Goal: Task Accomplishment & Management: Complete application form

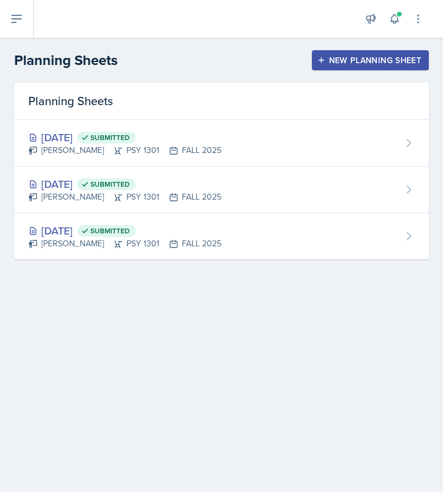
click at [353, 61] on div "New Planning Sheet" at bounding box center [371, 60] width 102 height 9
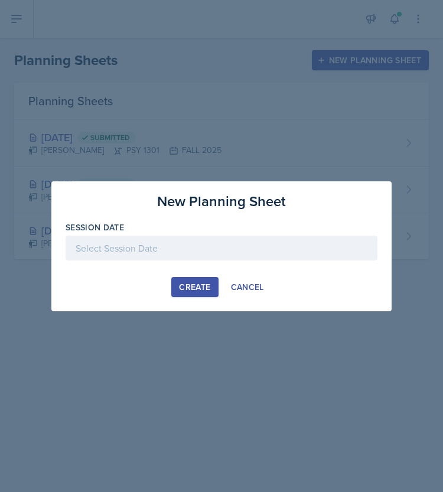
click at [183, 248] on div at bounding box center [222, 248] width 312 height 25
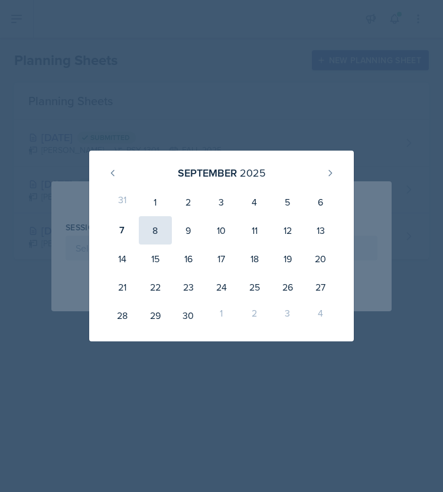
click at [160, 226] on div "8" at bounding box center [155, 230] width 33 height 28
type input "[DATE]"
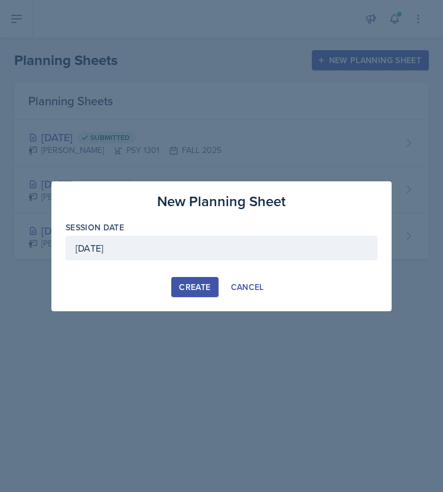
click at [198, 289] on div "Create" at bounding box center [194, 287] width 31 height 9
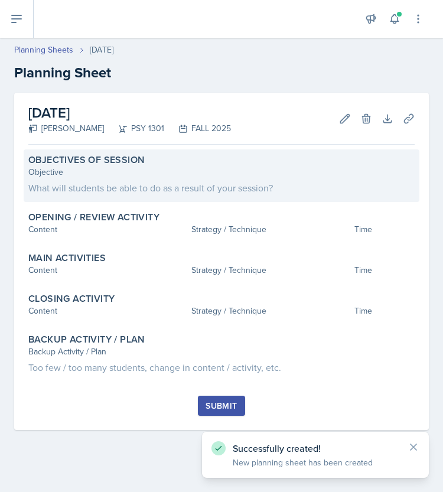
click at [96, 186] on div "What will students be able to do as a result of your session?" at bounding box center [221, 188] width 387 height 14
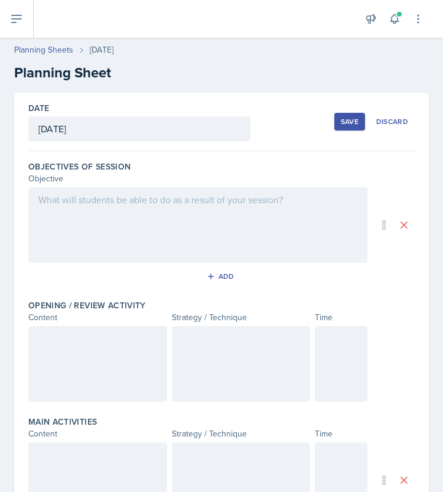
click at [73, 233] on div at bounding box center [197, 225] width 339 height 76
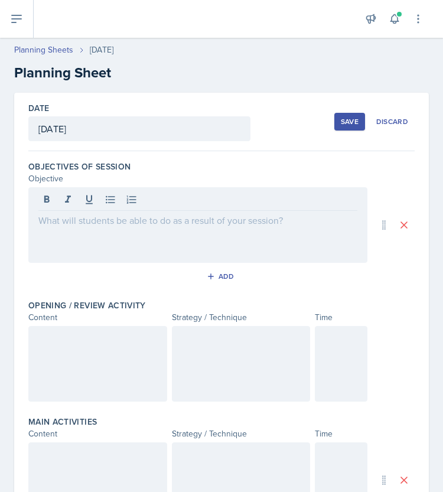
click at [89, 222] on p at bounding box center [197, 220] width 319 height 14
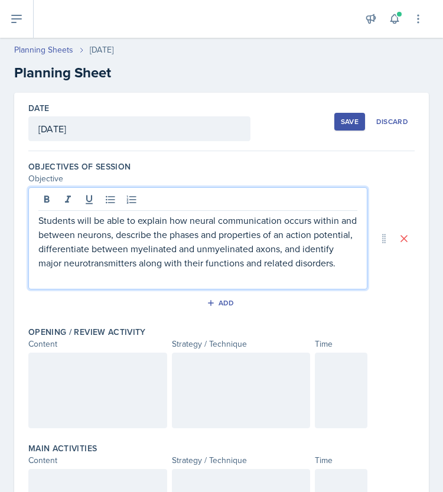
click at [137, 220] on p "Students will be able to explain how neural communication occurs within and bet…" at bounding box center [197, 241] width 319 height 57
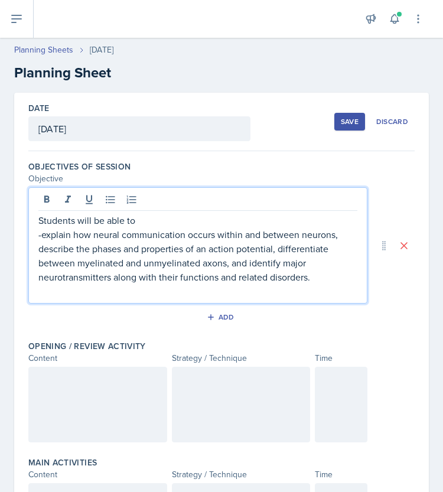
click at [136, 219] on p "Students will be able to" at bounding box center [197, 220] width 319 height 14
click at [337, 236] on p "-explain how neural communication occurs within and between neurons, describe t…" at bounding box center [197, 256] width 319 height 57
click at [44, 236] on p "-explain how neural communication occurs within and between neurons." at bounding box center [197, 235] width 319 height 14
click at [279, 249] on p "-Describe the phases and properties of an action potential, differentiate betwe…" at bounding box center [197, 263] width 319 height 43
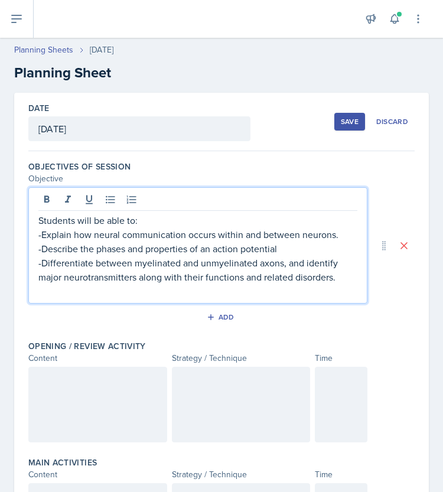
click at [284, 264] on p "-Differentiate between myelinated and unmyelinated axons, and identify major ne…" at bounding box center [197, 270] width 319 height 28
drag, startPoint x: 301, startPoint y: 263, endPoint x: 282, endPoint y: 261, distance: 19.0
click at [282, 261] on p "-Differentiate between myelinated and unmyelinated axons, and identify major ne…" at bounding box center [197, 270] width 319 height 28
click at [285, 262] on p "-Differentiate between myelinated and unmyelinated axons identify major neurotr…" at bounding box center [197, 270] width 319 height 28
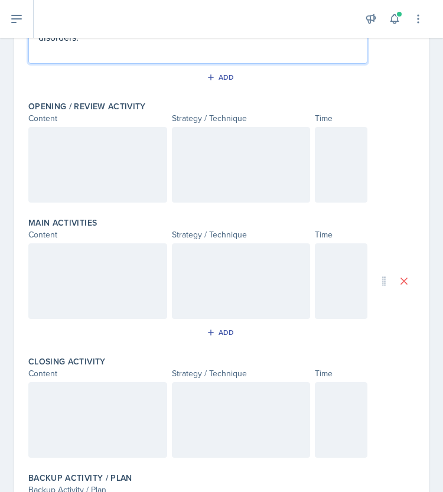
click at [64, 150] on div at bounding box center [97, 165] width 139 height 76
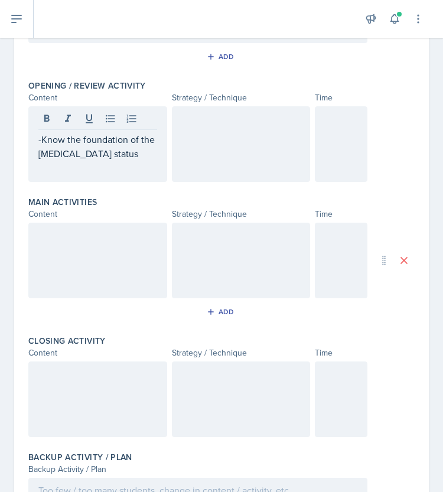
click at [178, 144] on div at bounding box center [241, 144] width 139 height 76
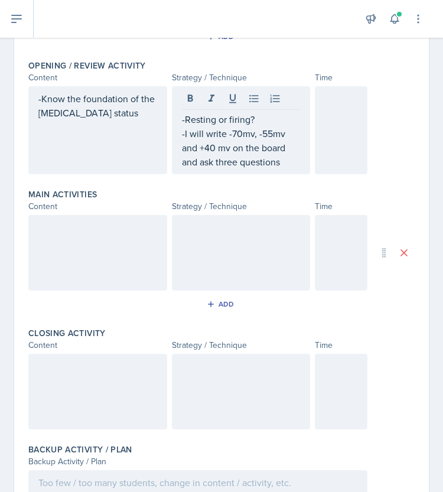
click at [278, 164] on p "-I will write -70mv, -55mv and +40 mv on the board and ask three questions" at bounding box center [241, 147] width 119 height 43
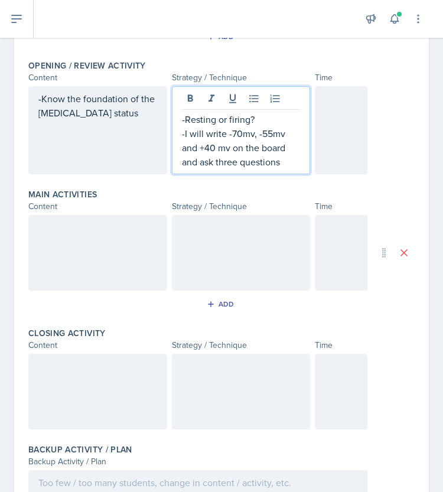
click at [278, 163] on p "-I will write -70mv, -55mv and +40 mv on the board and ask three questions" at bounding box center [241, 147] width 119 height 43
click at [276, 161] on p "-I will write -70mv, -55mv and +40 mv on the board and ask three questions" at bounding box center [241, 147] width 119 height 43
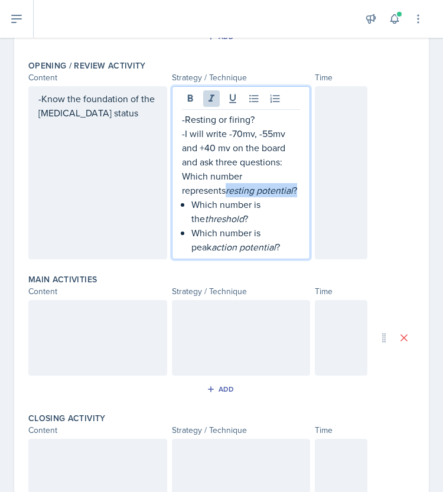
drag, startPoint x: 178, startPoint y: 187, endPoint x: 248, endPoint y: 189, distance: 70.3
click at [248, 189] on p "-I will write -70mv, -55mv and +40 mv on the board and ask three questions: Whi…" at bounding box center [241, 161] width 119 height 71
click at [209, 96] on icon at bounding box center [212, 98] width 6 height 7
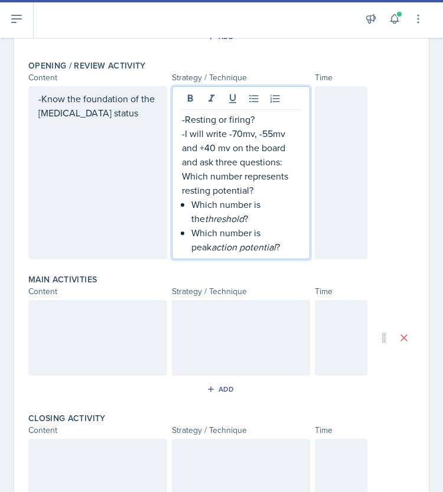
click at [199, 204] on p "Which number is the threshold ?" at bounding box center [245, 211] width 109 height 28
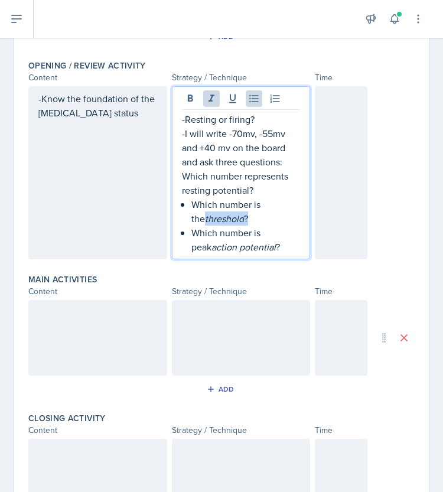
drag, startPoint x: 187, startPoint y: 216, endPoint x: 234, endPoint y: 217, distance: 47.3
click at [234, 217] on p "Which number is the threshold ?" at bounding box center [245, 211] width 109 height 28
click at [210, 100] on icon at bounding box center [212, 99] width 12 height 12
click at [212, 248] on em "action potential" at bounding box center [244, 247] width 64 height 13
drag, startPoint x: 187, startPoint y: 246, endPoint x: 259, endPoint y: 239, distance: 73.1
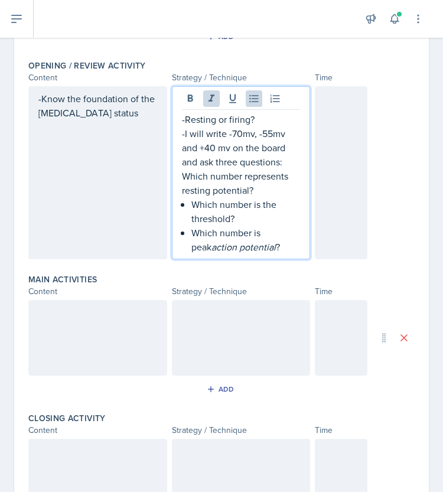
click at [259, 239] on p "Which number is peak action potential ?" at bounding box center [245, 240] width 109 height 28
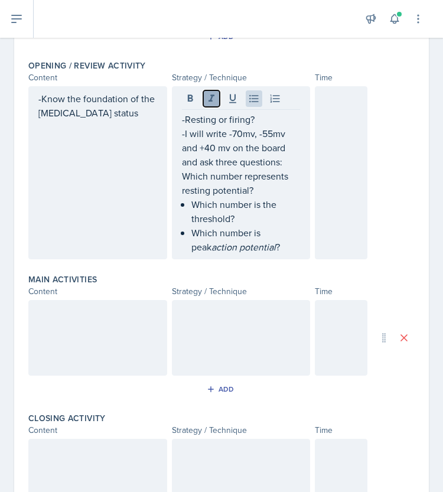
click at [206, 93] on icon at bounding box center [212, 99] width 12 height 12
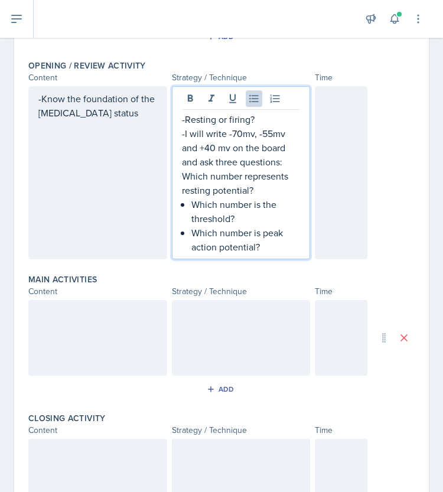
click at [183, 205] on div "-Resting or firing? -I will write -70mv, -55mv and +40 mv on the board and ask …" at bounding box center [241, 183] width 119 height 142
click at [184, 230] on div "-Resting or firing? -I will write -70mv, -55mv and +40 mv on the board and ask …" at bounding box center [241, 183] width 119 height 142
click at [182, 174] on p "-I will write -70mv, -55mv and +40 mv on the board and ask three questions: Whi…" at bounding box center [241, 161] width 119 height 71
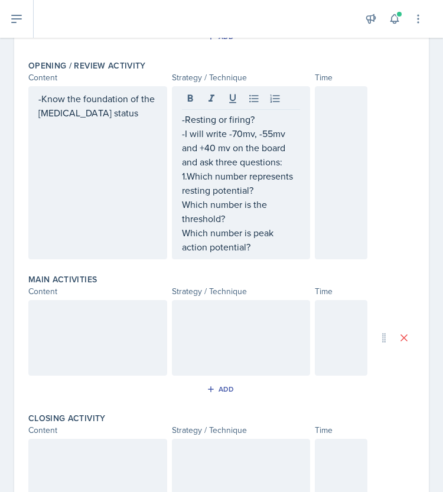
click at [175, 204] on div "-Resting or firing? -I will write -70mv, -55mv and +40 mv on the board and ask …" at bounding box center [241, 172] width 139 height 173
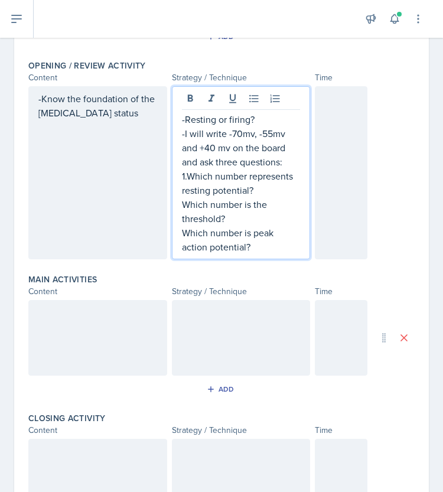
click at [182, 202] on p "Which number is the threshold?" at bounding box center [241, 211] width 119 height 28
click at [177, 228] on div "-Resting or firing? -I will write -70mv, -55mv and +40 mv on the board and ask …" at bounding box center [241, 172] width 139 height 173
click at [177, 233] on div "-Resting or firing? -I will write -70mv, -55mv and +40 mv on the board and ask …" at bounding box center [241, 172] width 139 height 173
click at [182, 233] on p "Which number is peak action potential?" at bounding box center [241, 240] width 119 height 28
click at [259, 243] on p "3.Which number is peak action potential?" at bounding box center [241, 240] width 119 height 28
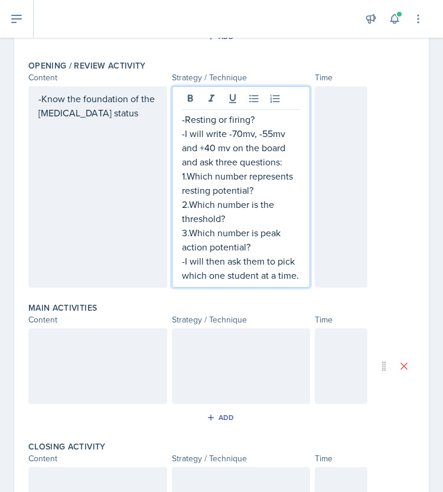
click at [207, 283] on p "-I will then ask them to pick which one student at a time." at bounding box center [241, 268] width 119 height 28
click at [324, 171] on div at bounding box center [341, 187] width 53 height 202
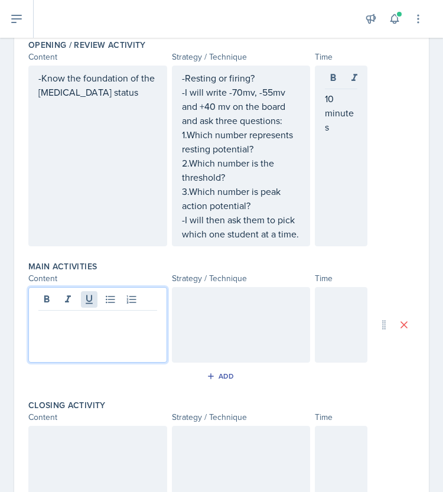
click at [92, 313] on div at bounding box center [97, 325] width 139 height 76
click at [66, 343] on div at bounding box center [97, 325] width 139 height 76
click at [261, 324] on div at bounding box center [241, 325] width 139 height 76
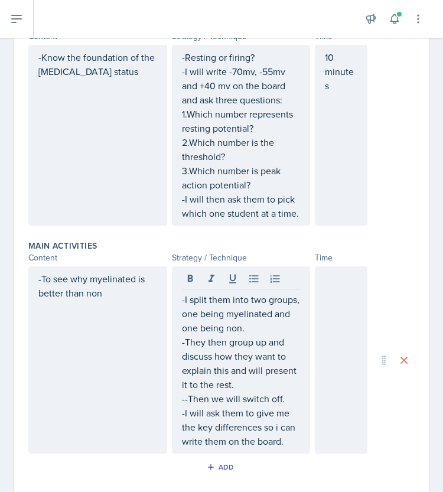
click at [332, 331] on div at bounding box center [341, 360] width 53 height 187
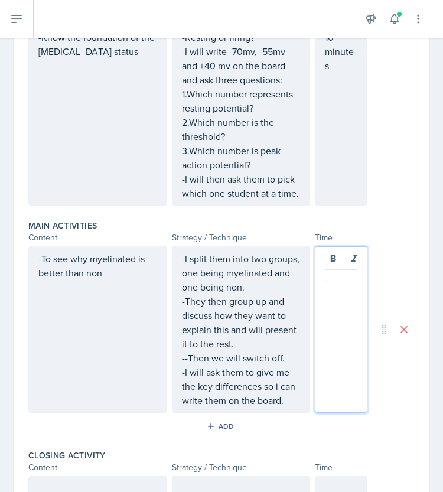
click at [40, 272] on div "-To see why myelinated is better than non" at bounding box center [97, 329] width 139 height 167
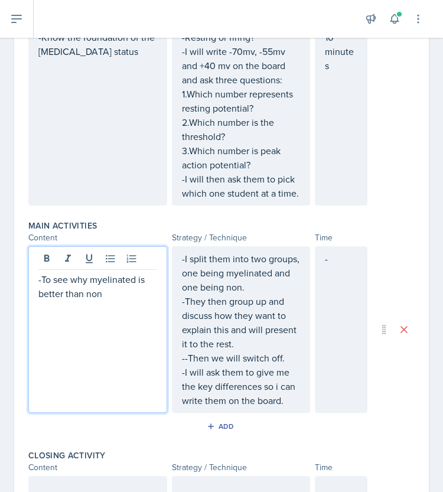
click at [38, 295] on p "-To see why myelinated is better than non" at bounding box center [97, 286] width 119 height 28
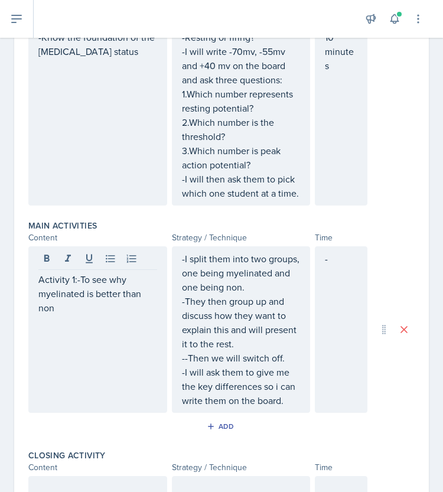
click at [177, 274] on div "-I split them into two groups, one being myelinated and one being non. -They th…" at bounding box center [241, 329] width 139 height 167
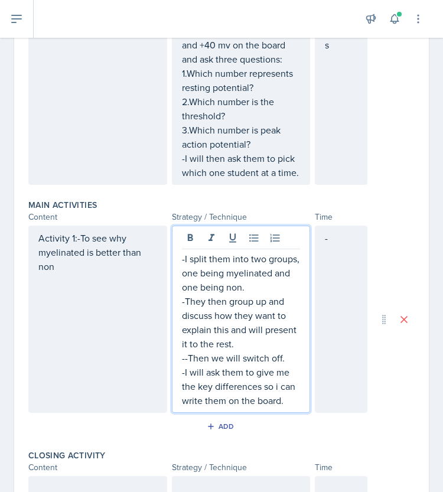
click at [177, 274] on div "-I split them into two groups, one being myelinated and one being non. -They th…" at bounding box center [241, 319] width 139 height 187
click at [182, 270] on p "-I split them into two groups, one being myelinated and one being non." at bounding box center [241, 273] width 119 height 43
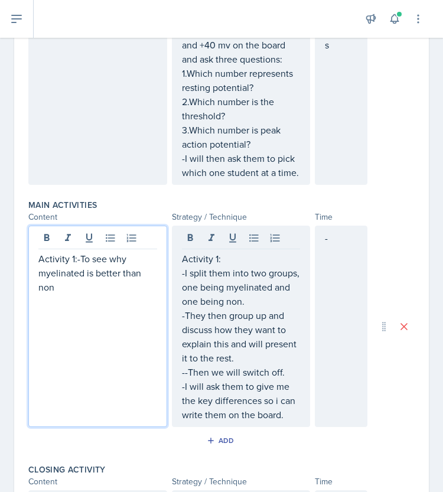
click at [78, 249] on div "Activity 1:-To see why myelinated is better than non" at bounding box center [97, 327] width 139 height 202
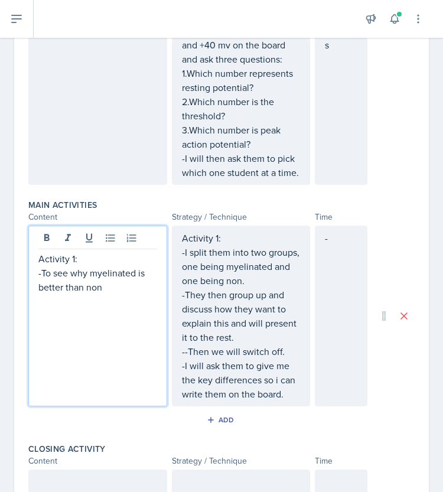
click at [99, 323] on div "Activity 1: -To see why myelinated is better than non" at bounding box center [97, 316] width 139 height 181
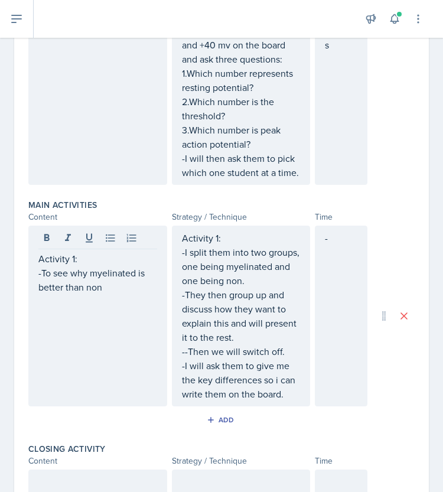
click at [70, 324] on div "Activity 1: -To see why myelinated is better than non" at bounding box center [97, 316] width 139 height 181
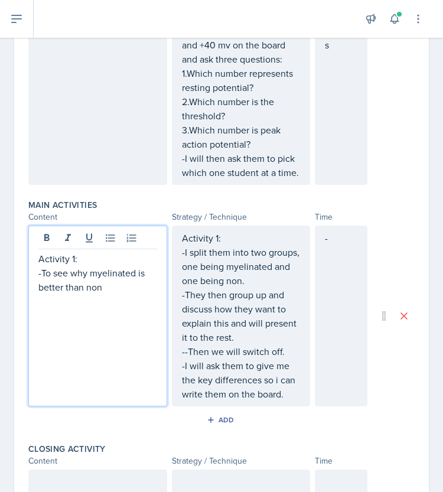
click at [132, 306] on div "Activity 1: -To see why myelinated is better than non" at bounding box center [97, 316] width 139 height 181
click at [112, 294] on p "-To see why myelinated is better than non" at bounding box center [97, 280] width 119 height 28
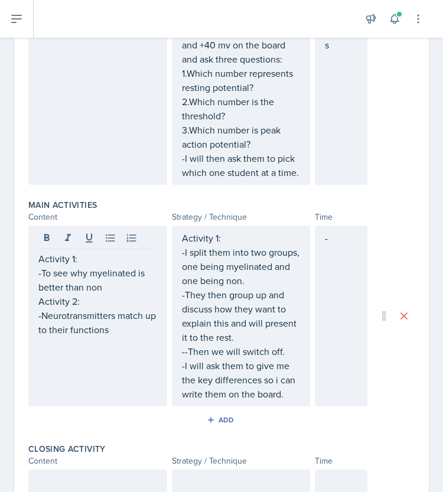
click at [332, 287] on div "-" at bounding box center [341, 316] width 53 height 181
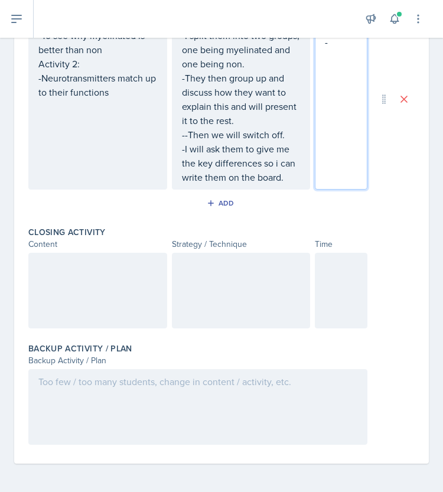
click at [283, 184] on p "-I will ask them to give me the key differences so i can write them on the boar…" at bounding box center [241, 163] width 119 height 43
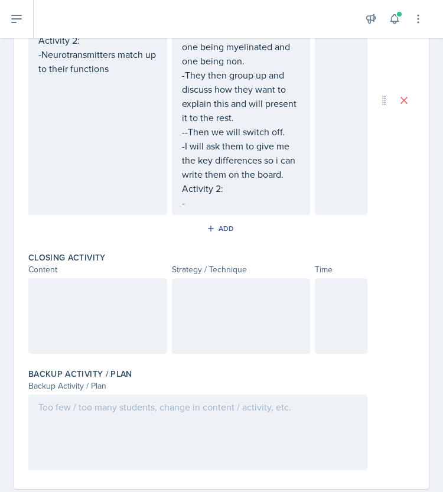
click at [214, 210] on p "-" at bounding box center [241, 203] width 119 height 14
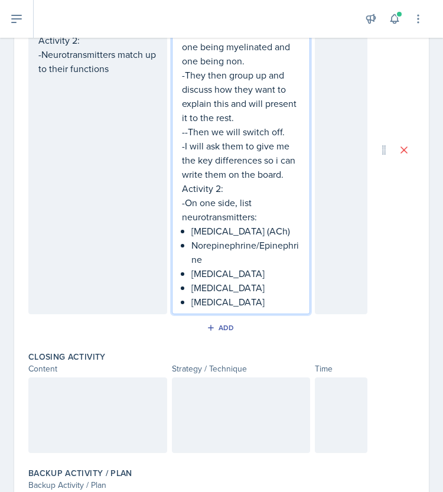
click at [184, 309] on div "Activity 1: -I split them into two groups, one being myelinated and one being n…" at bounding box center [241, 160] width 119 height 298
click at [191, 295] on p "[MEDICAL_DATA]" at bounding box center [245, 288] width 109 height 14
click at [186, 301] on div "Activity 1: -I split them into two groups, one being myelinated and one being n…" at bounding box center [241, 160] width 119 height 298
click at [191, 267] on p "Norepinephrine/Epinephrine" at bounding box center [245, 252] width 109 height 28
click at [191, 238] on p "[MEDICAL_DATA] (ACh)" at bounding box center [245, 231] width 109 height 14
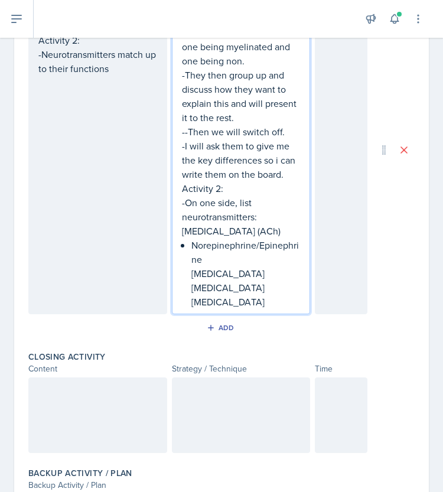
click at [186, 274] on div "Activity 1: -I split them into two groups, one being myelinated and one being n…" at bounding box center [241, 160] width 119 height 298
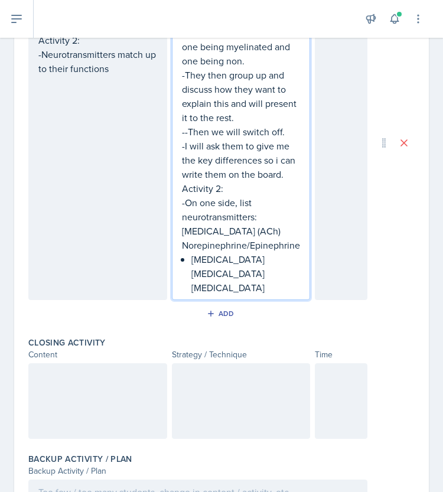
click at [185, 295] on div "Activity 1: -I split them into two groups, one being myelinated and one being n…" at bounding box center [241, 153] width 119 height 284
click at [186, 295] on div "Activity 1: -I split them into two groups, one being myelinated and one being n…" at bounding box center [241, 153] width 119 height 284
click at [191, 295] on p "[MEDICAL_DATA]" at bounding box center [245, 288] width 109 height 14
click at [236, 224] on p "-On one side, list neurotransmitters:" at bounding box center [241, 210] width 119 height 28
click at [238, 224] on p "-On one side, i will list neurotransmitters:" at bounding box center [241, 210] width 119 height 28
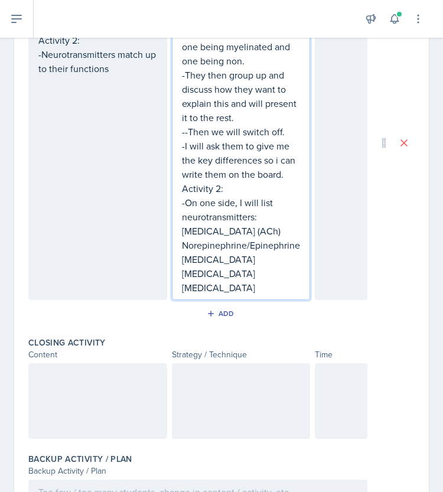
click at [241, 295] on p "[MEDICAL_DATA]" at bounding box center [241, 288] width 119 height 14
click at [182, 252] on p "Norepinephrine/Epinephrine" at bounding box center [241, 245] width 119 height 14
click at [177, 300] on div "Activity 1: -I split them into two groups, one being myelinated and one being n…" at bounding box center [241, 142] width 139 height 315
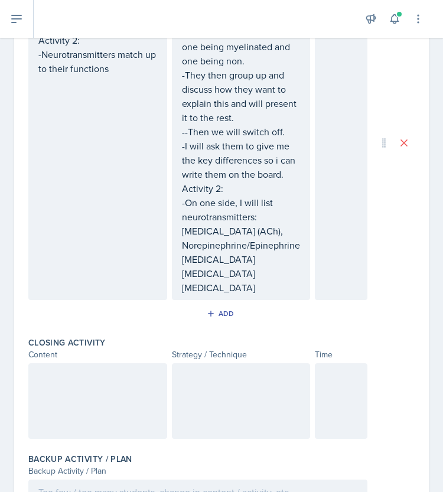
click at [177, 300] on div "Activity 1: -I split them into two groups, one being myelinated and one being n…" at bounding box center [241, 142] width 139 height 315
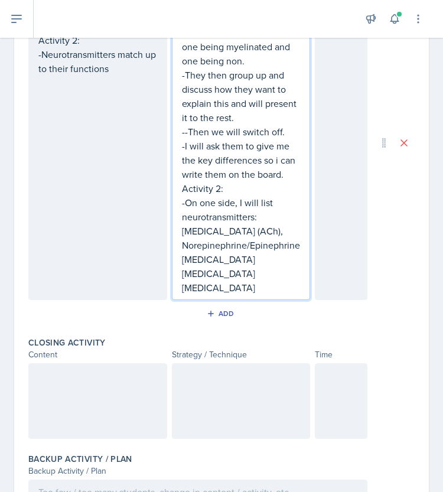
click at [182, 267] on p "[MEDICAL_DATA]" at bounding box center [241, 259] width 119 height 14
click at [182, 281] on p "[MEDICAL_DATA]" at bounding box center [241, 274] width 119 height 14
click at [182, 295] on p "[MEDICAL_DATA]" at bounding box center [241, 288] width 119 height 14
click at [274, 281] on p "[MEDICAL_DATA] (ACh), Norepinephrine/Epinephrine, [MEDICAL_DATA], [MEDICAL_DATA]" at bounding box center [241, 252] width 119 height 57
click at [225, 295] on p "[MEDICAL_DATA]" at bounding box center [241, 288] width 119 height 14
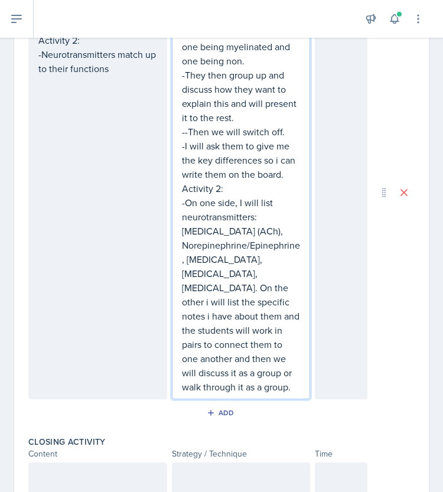
click at [273, 387] on p "[MEDICAL_DATA]. On the other i will list the specific notes i have about them a…" at bounding box center [241, 337] width 119 height 113
click at [336, 278] on div "-" at bounding box center [341, 192] width 53 height 414
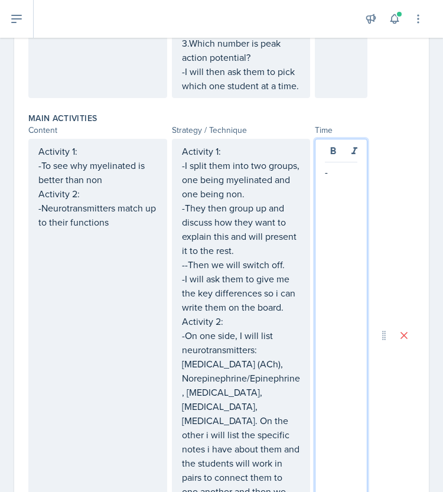
scroll to position [440, 0]
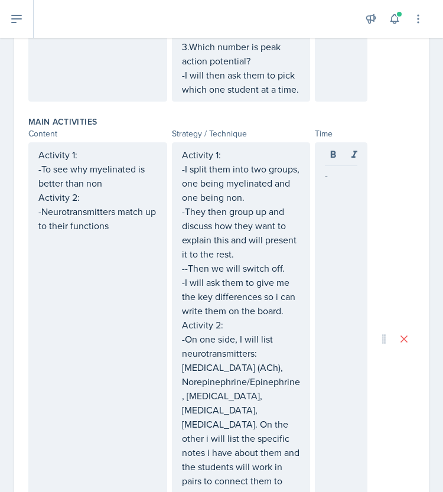
click at [335, 220] on div "-" at bounding box center [341, 339] width 53 height 394
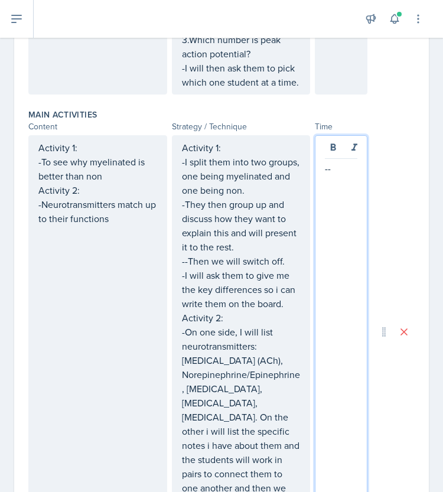
scroll to position [455, 0]
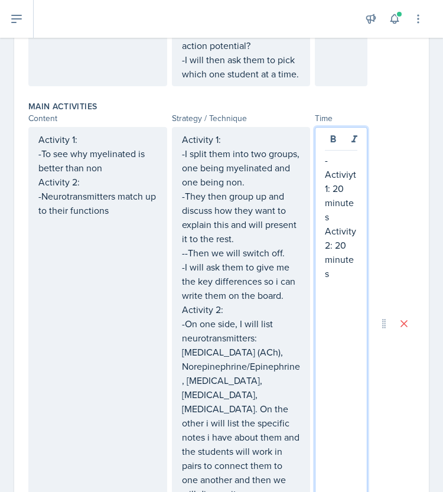
click at [339, 257] on p "Activity 2: 20 minutes" at bounding box center [341, 252] width 33 height 57
click at [339, 204] on p "-Activiyt 1: 20 minutes" at bounding box center [341, 188] width 33 height 71
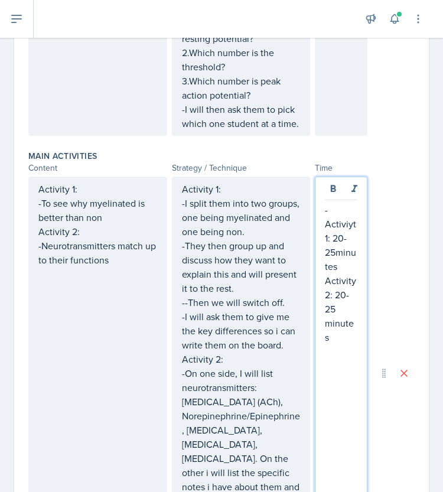
scroll to position [407, 0]
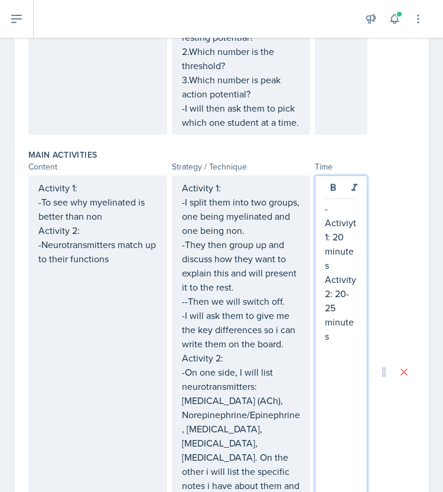
click at [342, 309] on p "Activity 2: 20-25 minutes" at bounding box center [341, 307] width 33 height 71
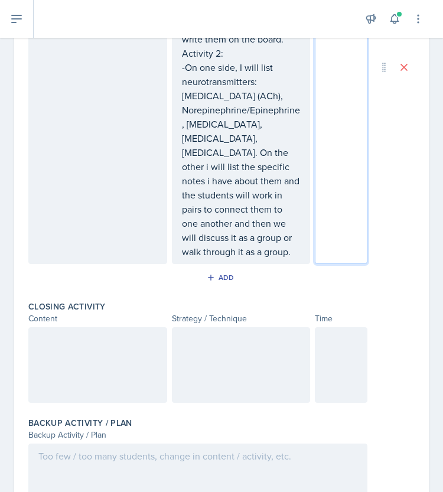
scroll to position [797, 0]
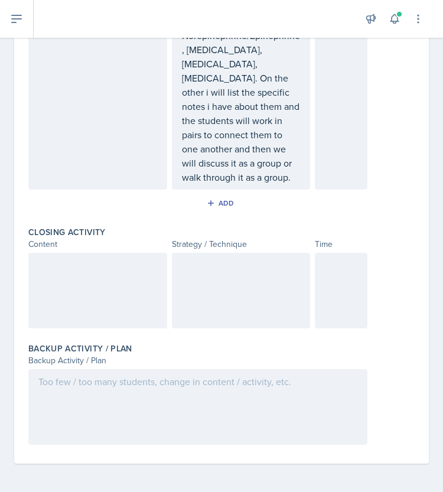
click at [28, 271] on div at bounding box center [97, 291] width 139 height 76
click at [65, 306] on div at bounding box center [97, 291] width 139 height 76
click at [187, 297] on div at bounding box center [241, 291] width 139 height 76
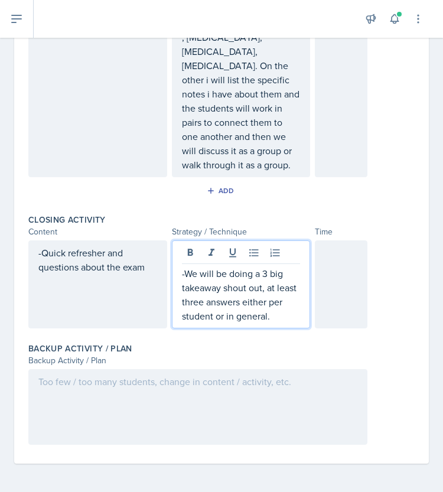
scroll to position [818, 0]
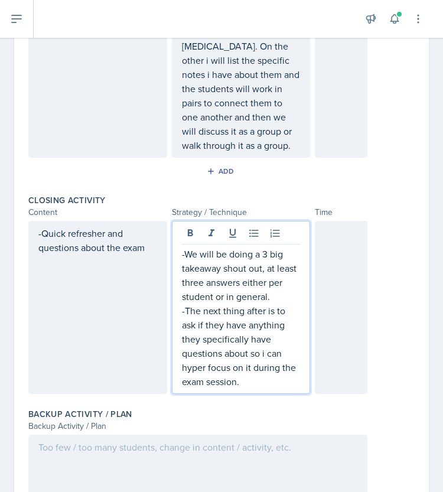
click at [321, 262] on div at bounding box center [341, 307] width 53 height 173
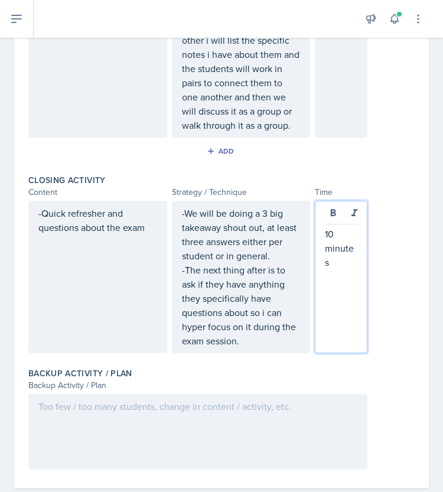
scroll to position [874, 0]
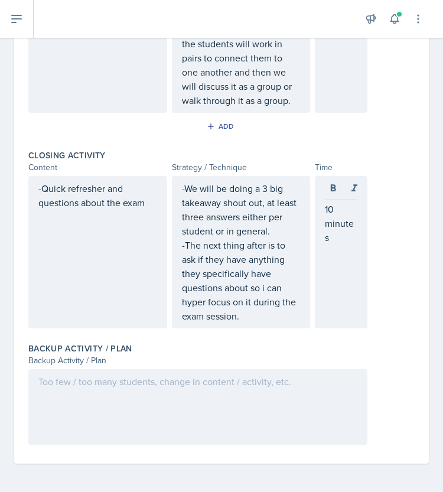
click at [106, 389] on div at bounding box center [197, 407] width 339 height 76
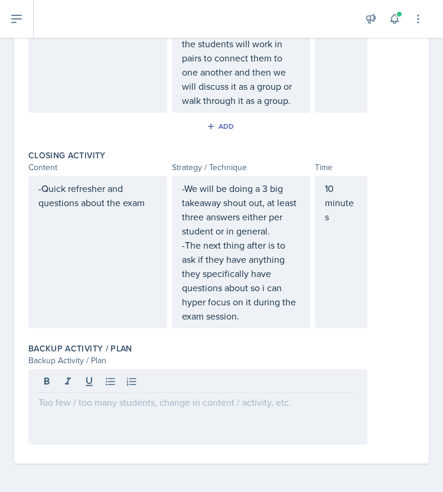
click at [119, 416] on div at bounding box center [197, 407] width 339 height 76
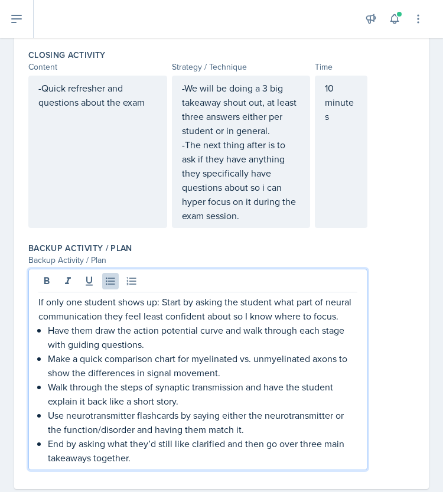
scroll to position [1013, 0]
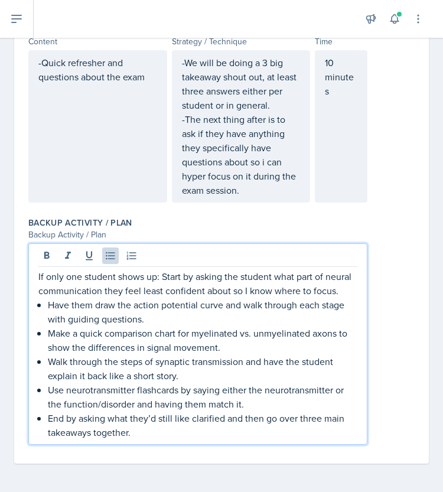
click at [162, 270] on p "If only one student shows up: Start by asking the student what part of neural c…" at bounding box center [197, 284] width 319 height 28
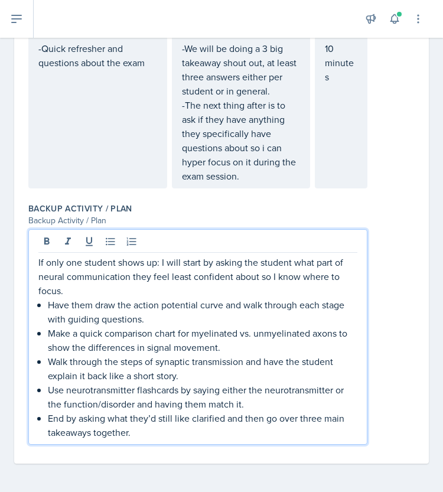
click at [44, 307] on div "If only one student shows up: I will start by asking the student what part of n…" at bounding box center [197, 347] width 319 height 184
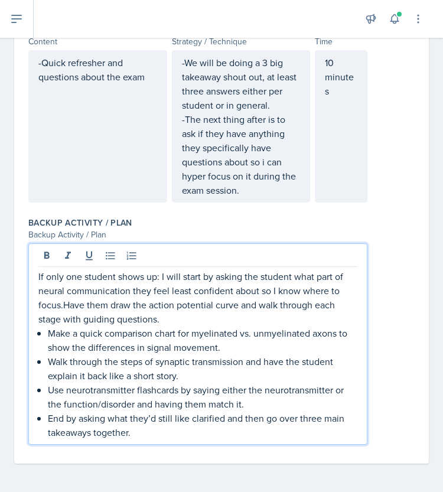
scroll to position [999, 0]
click at [43, 335] on div "If only one student shows up: I will start by asking the student what part of n…" at bounding box center [197, 355] width 319 height 170
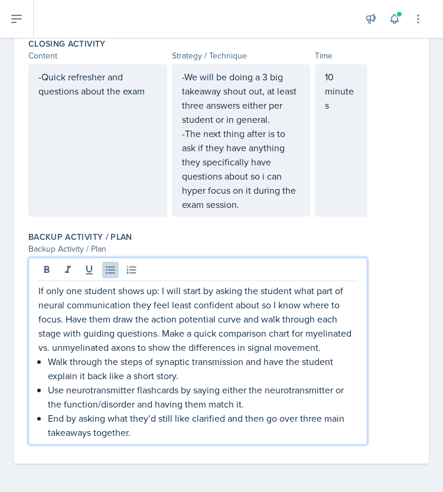
click at [48, 363] on p "Walk through the steps of synaptic transmission and have the student explain it…" at bounding box center [203, 369] width 310 height 28
click at [46, 391] on div "If only one student shows up: I will start by asking the student what part of n…" at bounding box center [197, 362] width 319 height 156
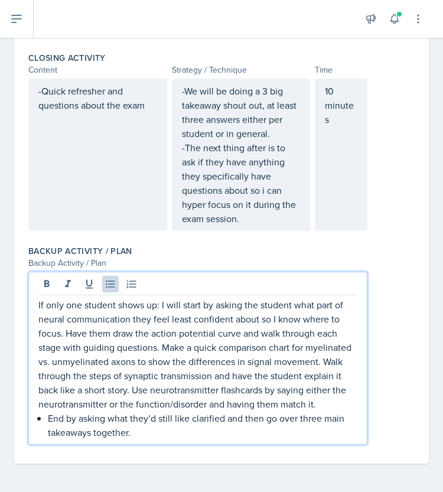
click at [42, 421] on div "If only one student shows up: I will start by asking the student what part of n…" at bounding box center [197, 369] width 319 height 142
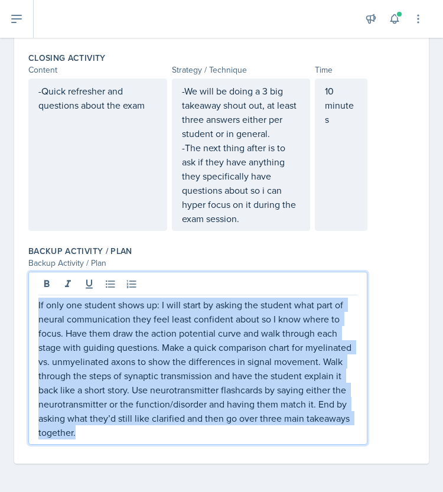
drag, startPoint x: 191, startPoint y: 434, endPoint x: 35, endPoint y: 307, distance: 201.6
click at [35, 307] on div "If only one student shows up: I will start by asking the student what part of n…" at bounding box center [197, 358] width 339 height 173
click at [214, 327] on p "If only one student shows up: I will start by asking the student what part of n…" at bounding box center [197, 369] width 319 height 142
drag, startPoint x: 161, startPoint y: 304, endPoint x: 204, endPoint y: 437, distance: 139.1
click at [204, 437] on p "If only one student shows up: I will start by asking the student what part of n…" at bounding box center [197, 369] width 319 height 142
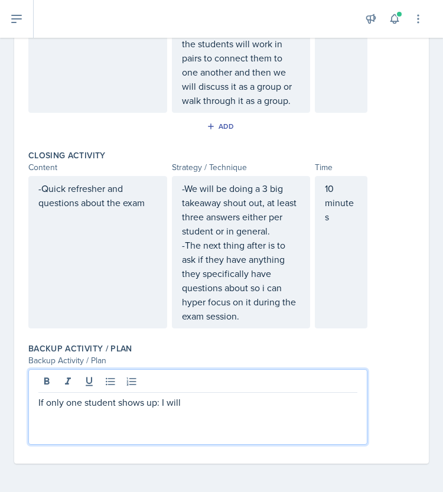
scroll to position [1013, 0]
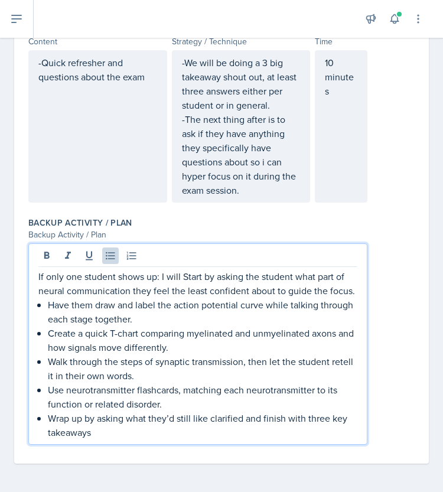
click at [185, 270] on p "If only one student shows up: I will Start by asking the student what part of n…" at bounding box center [197, 284] width 319 height 28
click at [48, 307] on p "Have them draw and label the action potential curve while talking through each …" at bounding box center [203, 312] width 310 height 28
click at [45, 333] on div "If only one student shows up: I will start by asking the student what part of n…" at bounding box center [197, 355] width 319 height 170
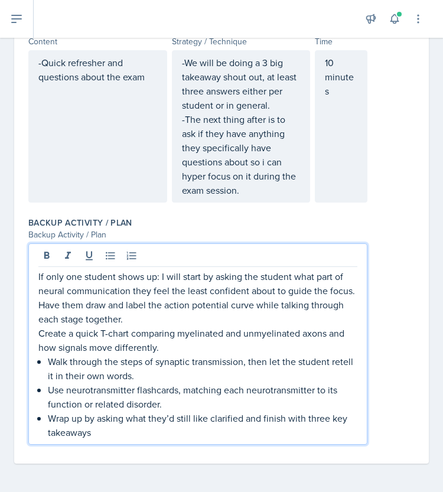
scroll to position [985, 0]
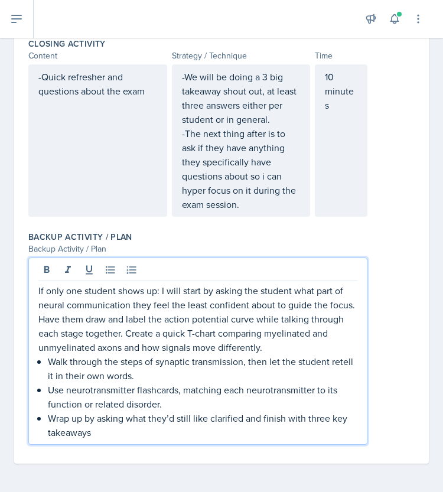
click at [48, 360] on p "Walk through the steps of synaptic transmission, then let the student retell it…" at bounding box center [203, 369] width 310 height 28
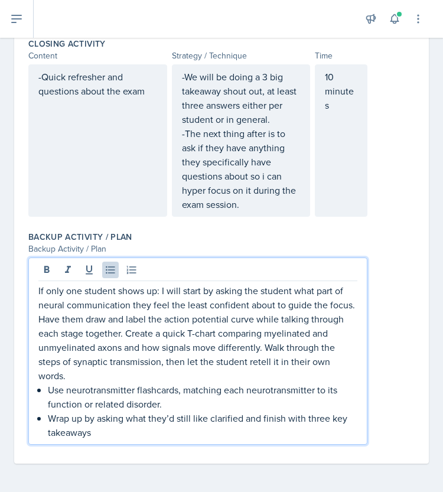
click at [48, 391] on p "Use neurotransmitter flashcards, matching each neurotransmitter to its function…" at bounding box center [203, 397] width 310 height 28
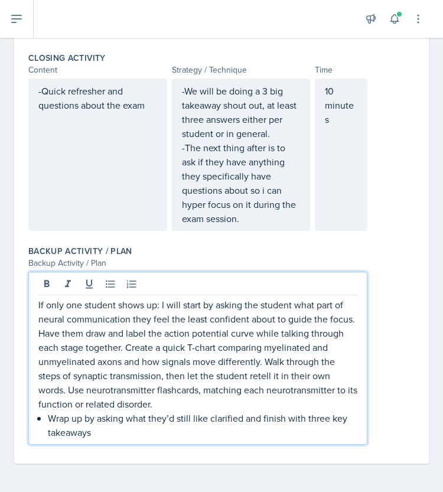
click at [47, 421] on div "If only one student shows up: I will start by asking the student what part of n…" at bounding box center [197, 369] width 319 height 142
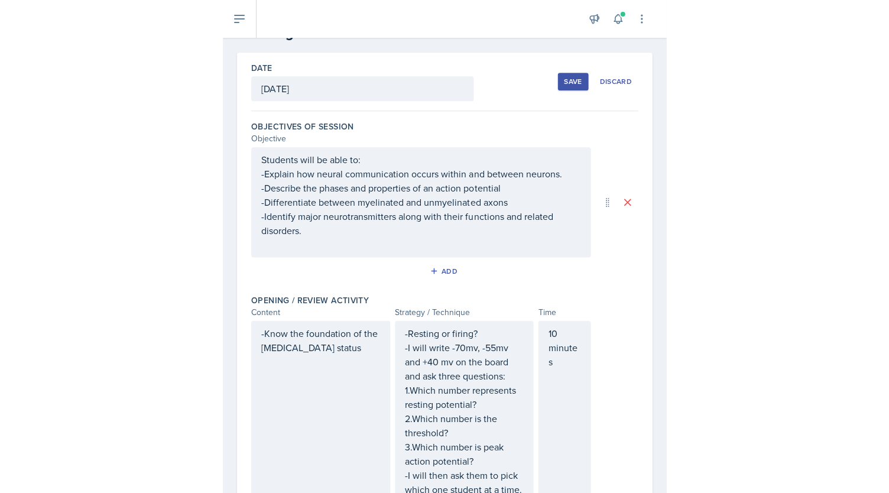
scroll to position [0, 0]
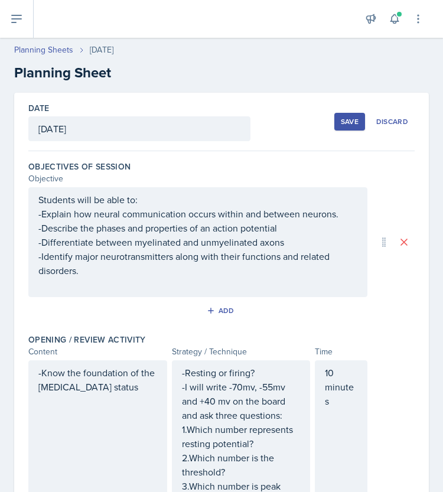
click at [341, 122] on div "Save" at bounding box center [350, 121] width 18 height 9
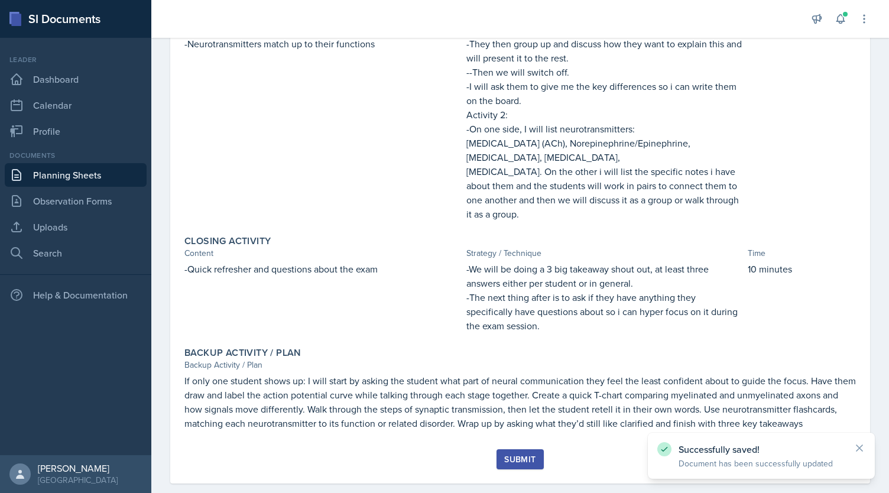
scroll to position [469, 0]
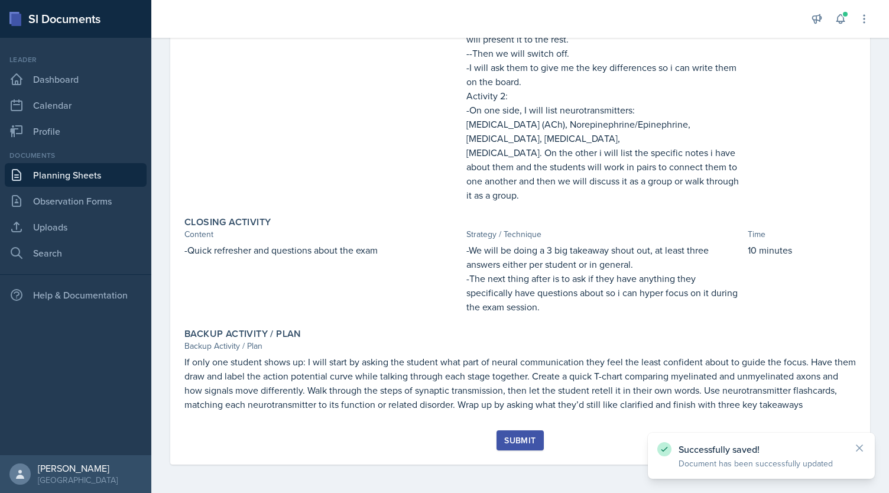
click at [443, 440] on div "Submit" at bounding box center [519, 440] width 31 height 9
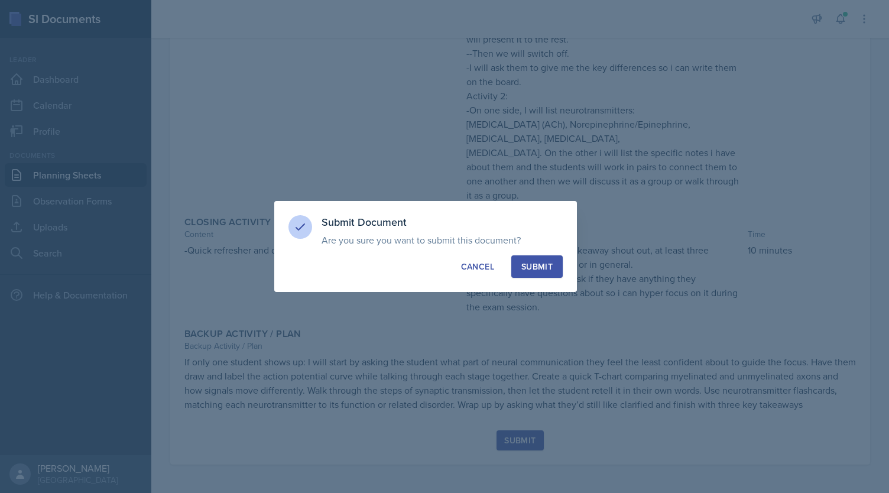
click at [443, 265] on div "Submit" at bounding box center [536, 267] width 31 height 12
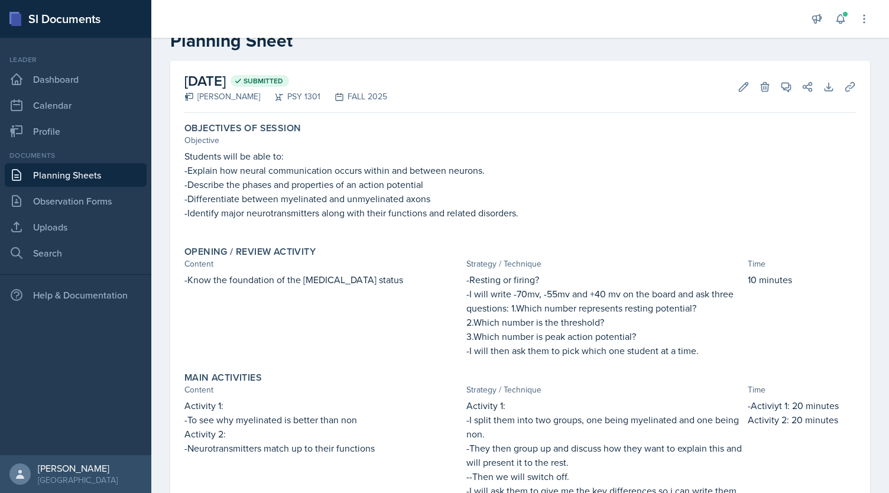
scroll to position [0, 0]
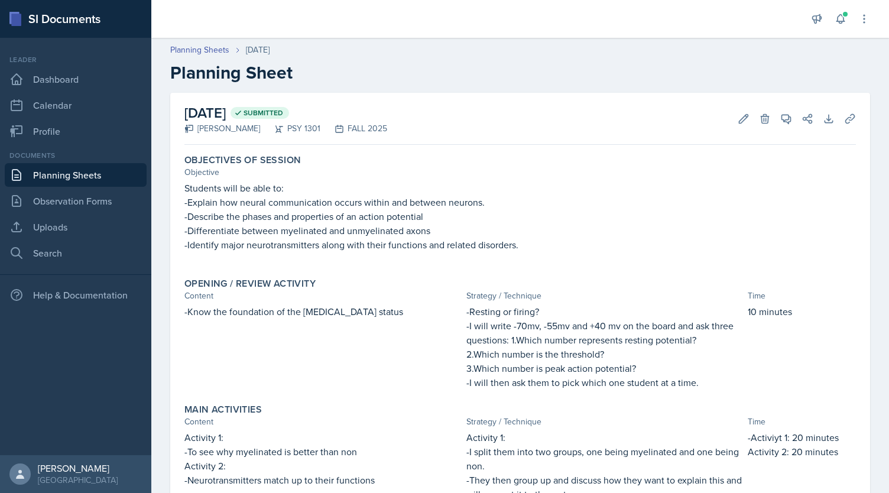
click at [58, 176] on link "Planning Sheets" at bounding box center [76, 175] width 142 height 24
